Goal: Download file/media

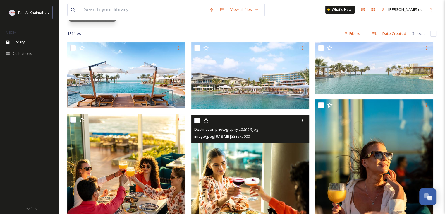
scroll to position [29, 0]
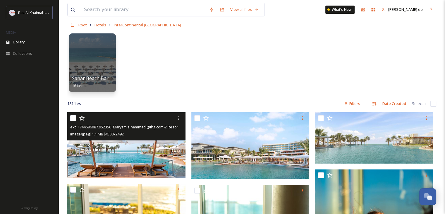
click at [124, 148] on img at bounding box center [126, 145] width 118 height 66
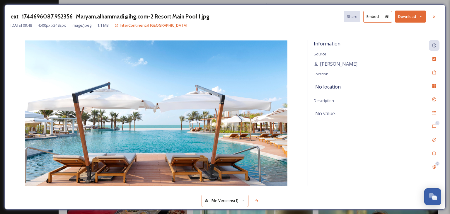
click at [410, 18] on button "Download" at bounding box center [410, 17] width 31 height 12
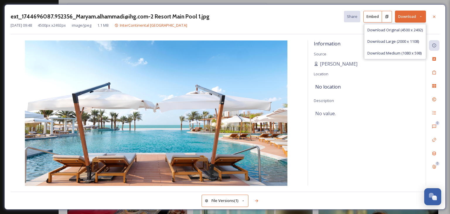
click at [406, 33] on div "Download Original (4500 x 2492)" at bounding box center [394, 29] width 61 height 11
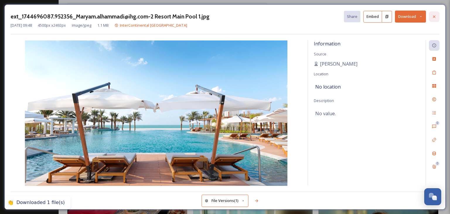
click at [433, 16] on icon at bounding box center [433, 16] width 5 height 5
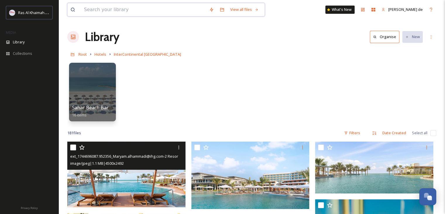
click at [154, 9] on input at bounding box center [143, 9] width 125 height 13
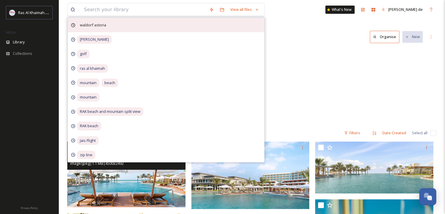
click at [107, 27] on span "waldorf astoria" at bounding box center [93, 25] width 32 height 8
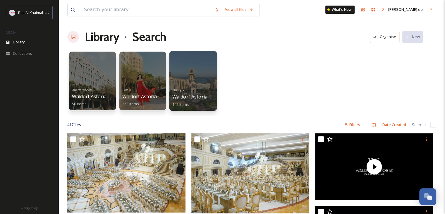
click at [188, 90] on div "FTP - Sync Waldorf Astoria [GEOGRAPHIC_DATA] 142 items" at bounding box center [193, 97] width 42 height 22
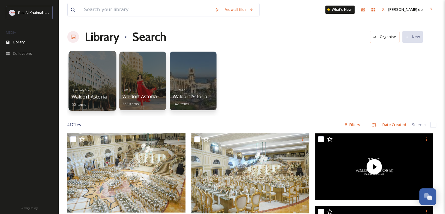
click at [85, 88] on span "Quarterly Shoot" at bounding box center [82, 90] width 21 height 4
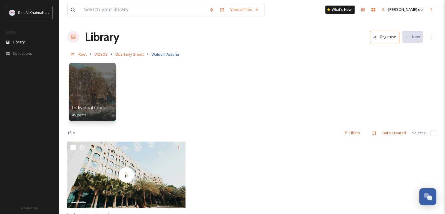
click at [162, 52] on span "Waldorf Astoria" at bounding box center [166, 54] width 28 height 5
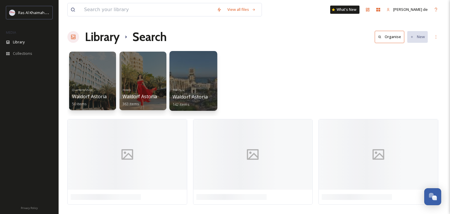
click at [193, 79] on div at bounding box center [193, 81] width 48 height 60
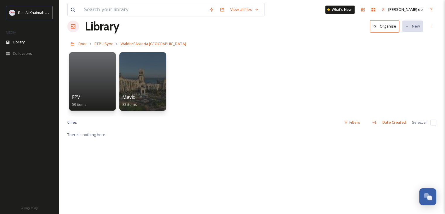
scroll to position [29, 0]
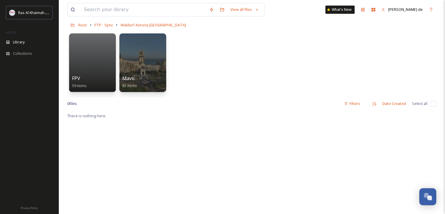
click at [163, 24] on span "Waldorf Astoria [GEOGRAPHIC_DATA]" at bounding box center [154, 24] width 66 height 5
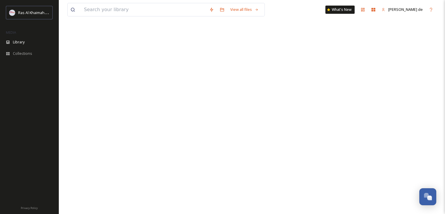
scroll to position [0, 0]
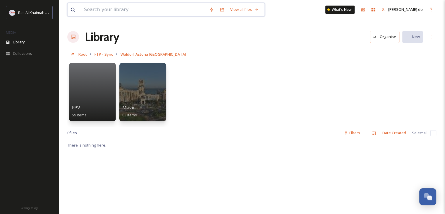
click at [161, 8] on input at bounding box center [143, 9] width 125 height 13
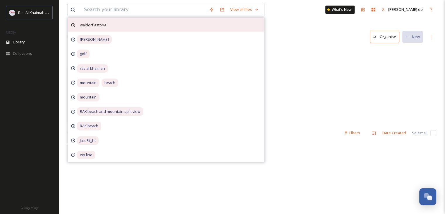
click at [101, 25] on span "waldorf astoria" at bounding box center [93, 25] width 32 height 8
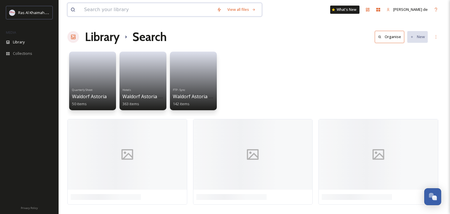
click at [165, 7] on input at bounding box center [147, 9] width 133 height 13
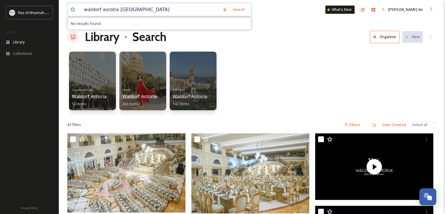
type input "waldorf asrotia [GEOGRAPHIC_DATA]"
click at [105, 10] on span "waldorf asrotia [GEOGRAPHIC_DATA]" at bounding box center [116, 9] width 70 height 8
click at [160, 12] on input at bounding box center [202, 9] width 100 height 13
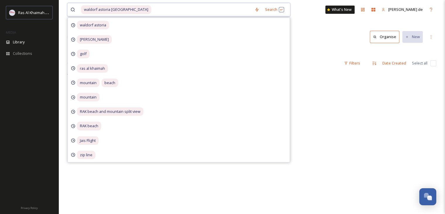
drag, startPoint x: 150, startPoint y: 10, endPoint x: 124, endPoint y: 10, distance: 26.3
click at [124, 10] on div "waldorf astoria [GEOGRAPHIC_DATA]" at bounding box center [166, 9] width 171 height 13
click at [152, 10] on input at bounding box center [202, 9] width 100 height 13
click at [270, 8] on div "Search Press Enter to search" at bounding box center [274, 9] width 25 height 11
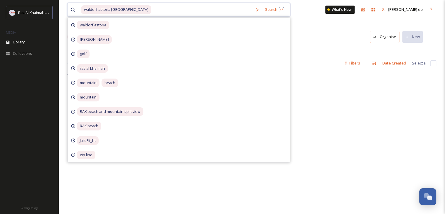
click at [152, 11] on input at bounding box center [202, 9] width 100 height 13
drag, startPoint x: 164, startPoint y: 5, endPoint x: 57, endPoint y: 7, distance: 106.9
click at [57, 7] on div "Ras Al Khaimah Tourism Development Authority MEDIA Library Collections Privacy …" at bounding box center [222, 142] width 445 height 285
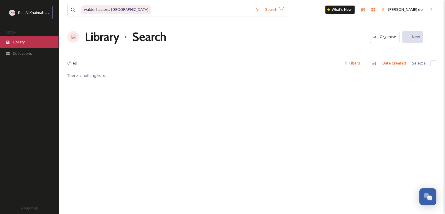
click at [19, 39] on div "Library" at bounding box center [29, 41] width 59 height 11
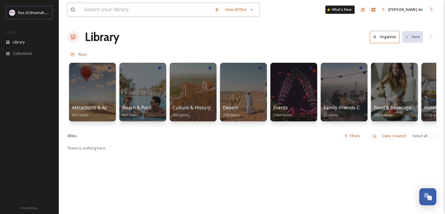
click at [140, 11] on input at bounding box center [146, 9] width 131 height 13
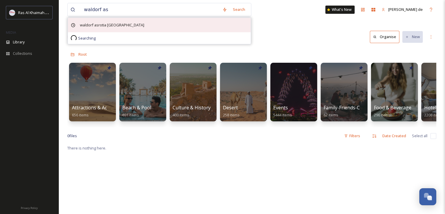
click at [130, 27] on span "waldorf asrotia [GEOGRAPHIC_DATA]" at bounding box center [112, 25] width 70 height 8
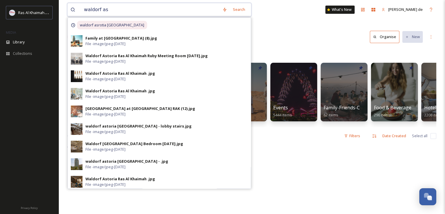
click at [123, 9] on input "waldorf as" at bounding box center [150, 9] width 138 height 13
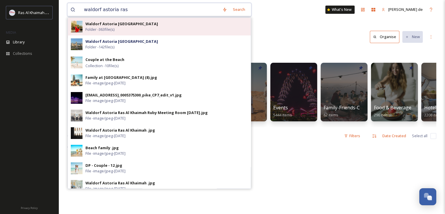
type input "waldorf astoria ras"
click at [152, 22] on div "Waldorf Astoria Ras Al Khaimah Folder - 363 file(s)" at bounding box center [166, 26] width 162 height 11
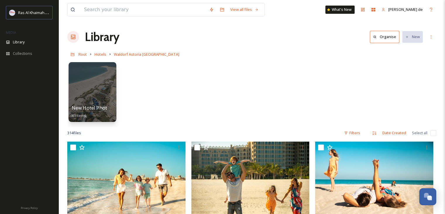
click at [100, 104] on div "New Hotel Photo - Post Renovation 49 items" at bounding box center [93, 111] width 42 height 15
click at [87, 114] on span "49 items" at bounding box center [79, 114] width 15 height 5
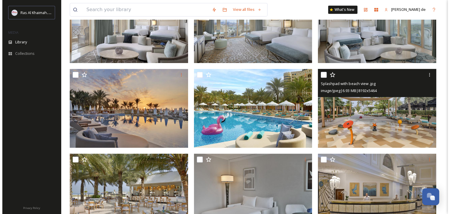
scroll to position [351, 0]
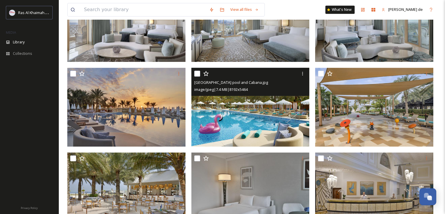
click at [281, 116] on img at bounding box center [250, 107] width 118 height 79
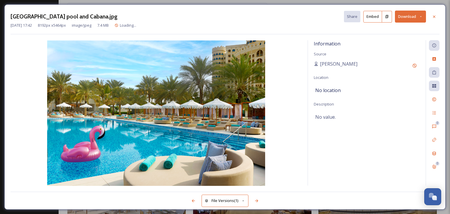
click at [408, 17] on button "Download" at bounding box center [410, 17] width 31 height 12
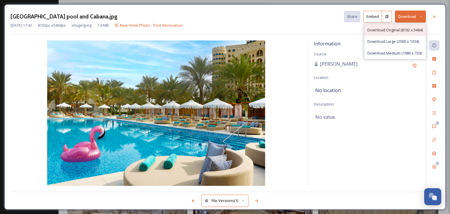
click at [392, 30] on span "Download Original (8192 x 5464)" at bounding box center [394, 30] width 55 height 6
